Goal: Information Seeking & Learning: Learn about a topic

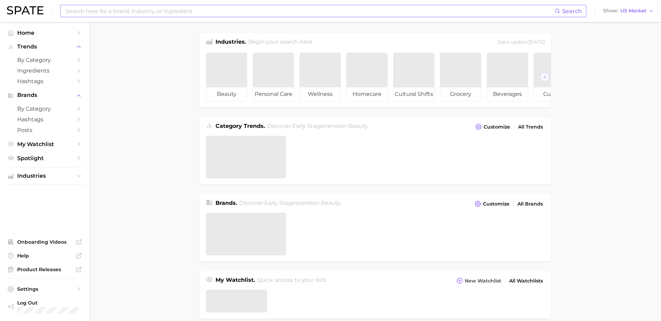
click at [166, 12] on input at bounding box center [310, 11] width 490 height 12
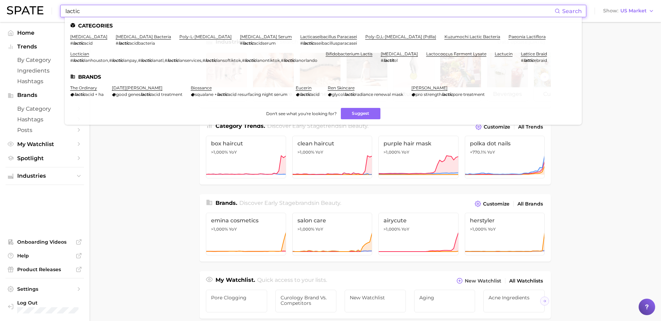
type input "lactic"
click at [77, 40] on li "lactic acid # lactic acid" at bounding box center [88, 40] width 37 height 12
click at [80, 37] on link "lactic acid" at bounding box center [88, 36] width 37 height 5
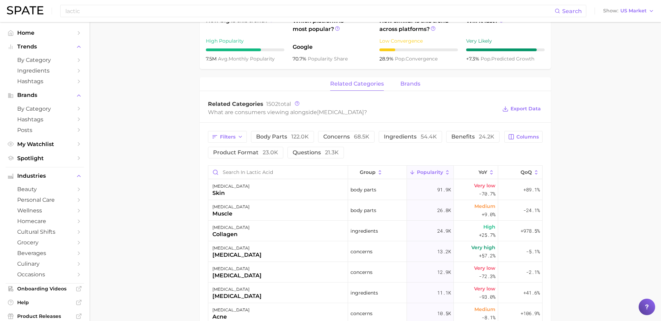
click at [409, 87] on button "brands" at bounding box center [410, 83] width 20 height 13
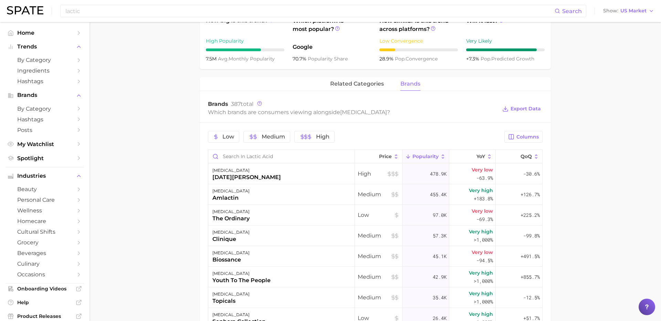
scroll to position [292, 0]
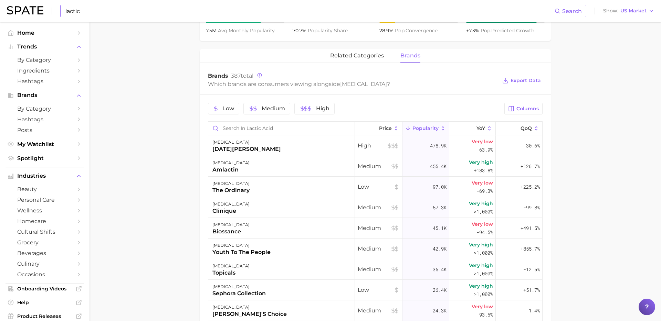
click at [150, 11] on input "lactic" at bounding box center [310, 11] width 490 height 12
type input "s"
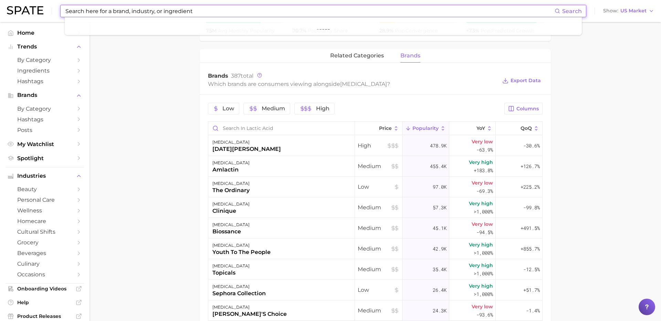
type input "a"
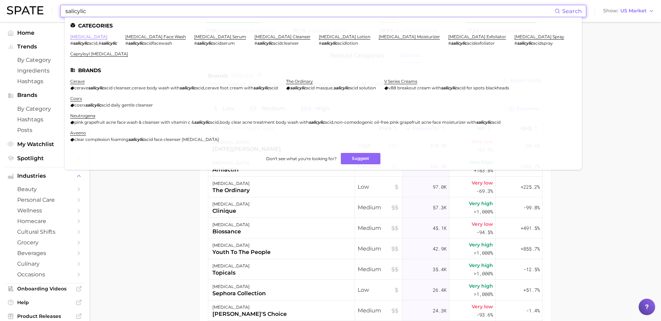
type input "salicylic"
click at [82, 36] on link "salicylic acid" at bounding box center [88, 36] width 37 height 5
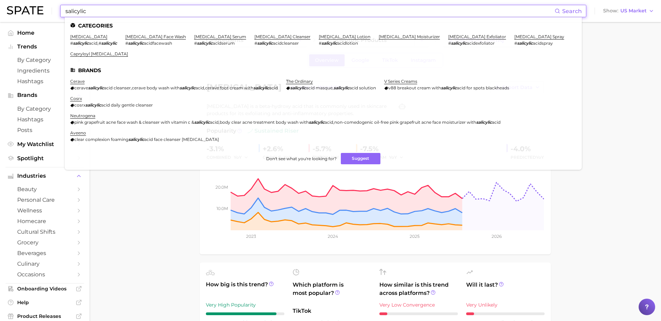
click at [171, 9] on input "salicylic" at bounding box center [310, 11] width 490 height 12
click at [161, 36] on link "salicylic acid face wash" at bounding box center [155, 36] width 61 height 5
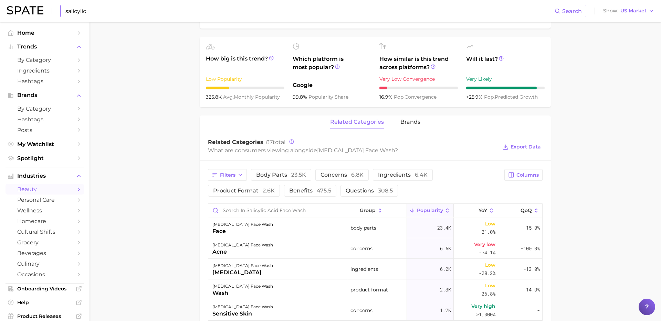
scroll to position [279, 0]
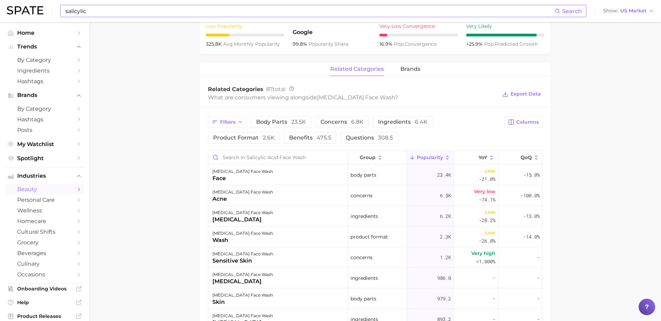
click at [393, 70] on div "related categories brands" at bounding box center [375, 70] width 351 height 14
click at [402, 70] on span "brands" at bounding box center [410, 69] width 20 height 6
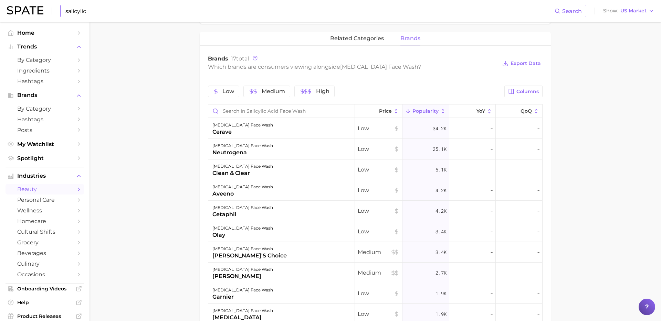
scroll to position [311, 0]
